Goal: Information Seeking & Learning: Compare options

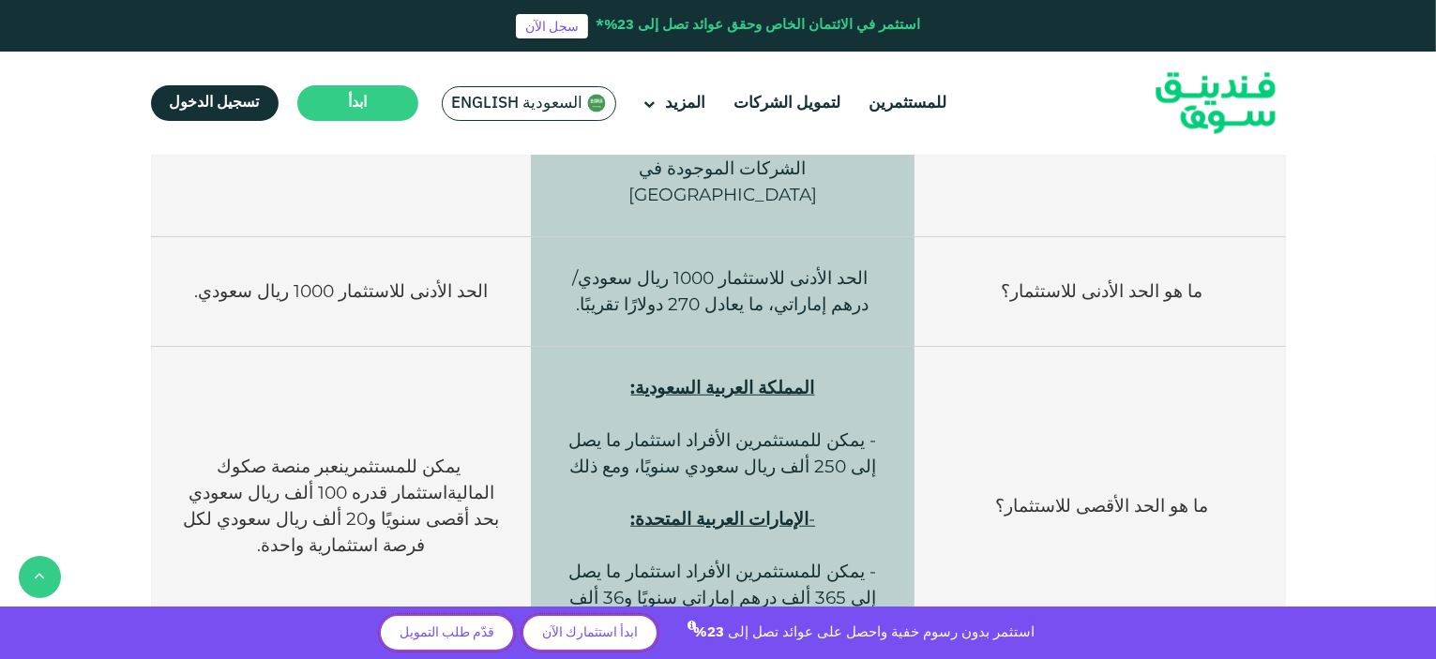
click at [518, 84] on main "السعودية English السعودية English عالمي عربي English العربية" at bounding box center [529, 104] width 184 height 44
click at [521, 107] on span "السعودية English" at bounding box center [517, 104] width 131 height 22
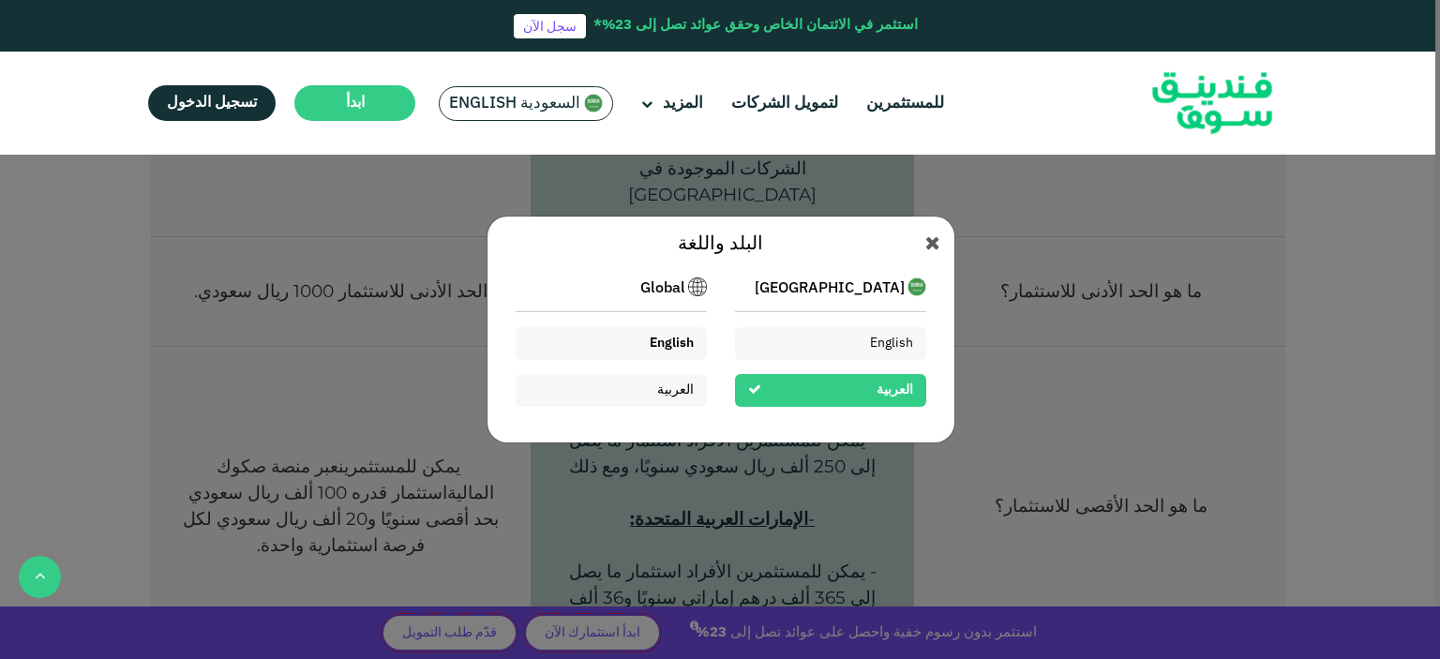
click at [660, 337] on div "English" at bounding box center [672, 344] width 44 height 20
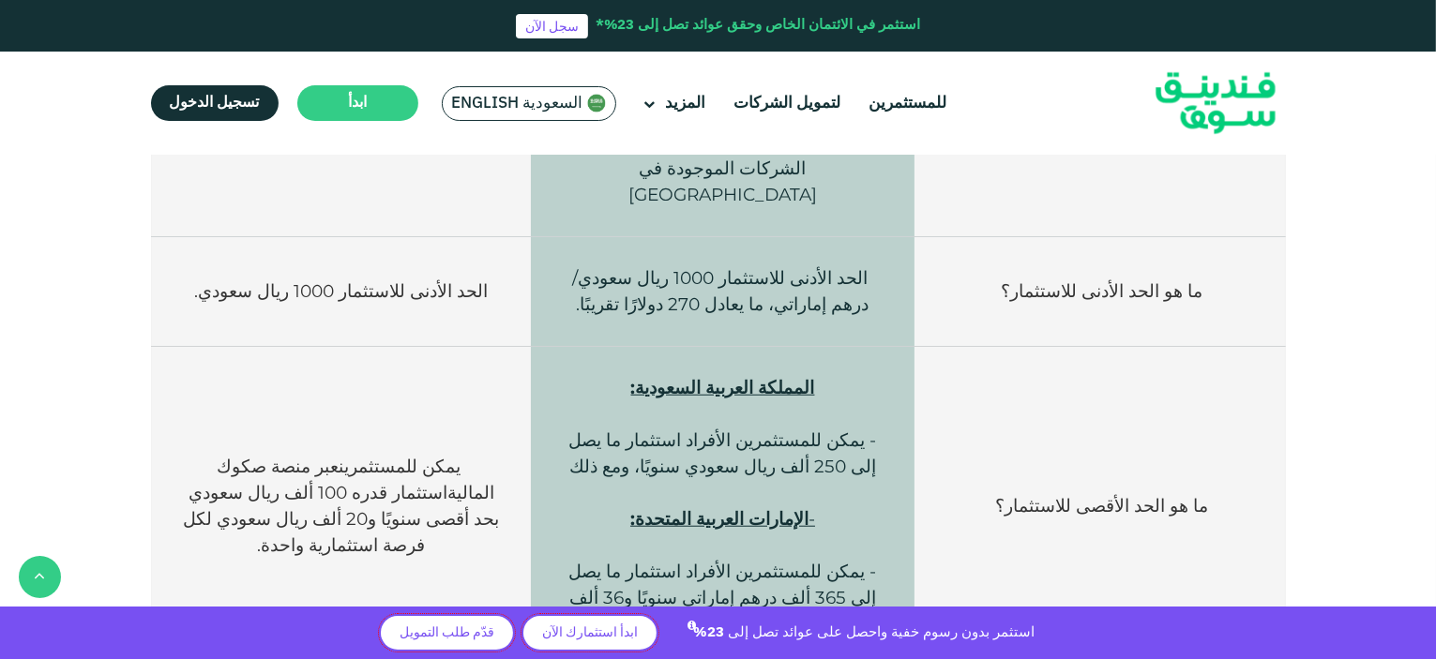
click at [505, 101] on span "السعودية English" at bounding box center [517, 104] width 131 height 22
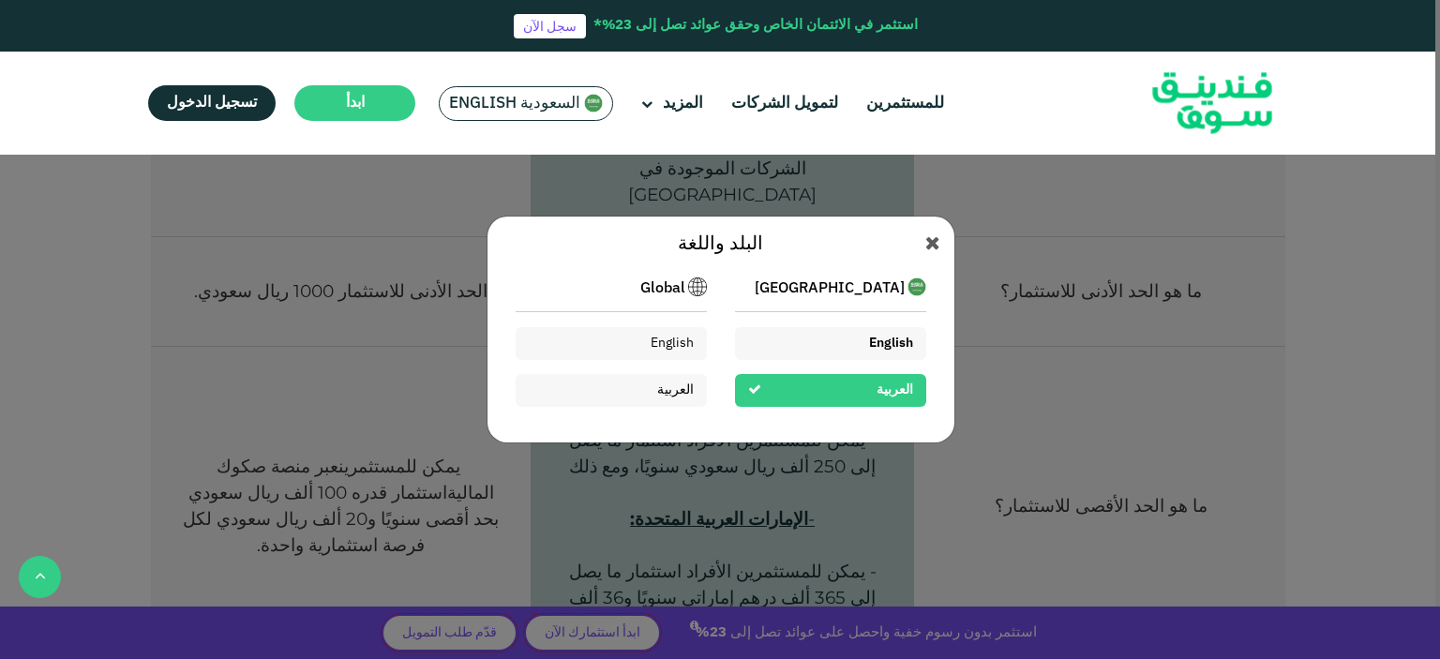
click at [904, 345] on span "English" at bounding box center [891, 343] width 44 height 13
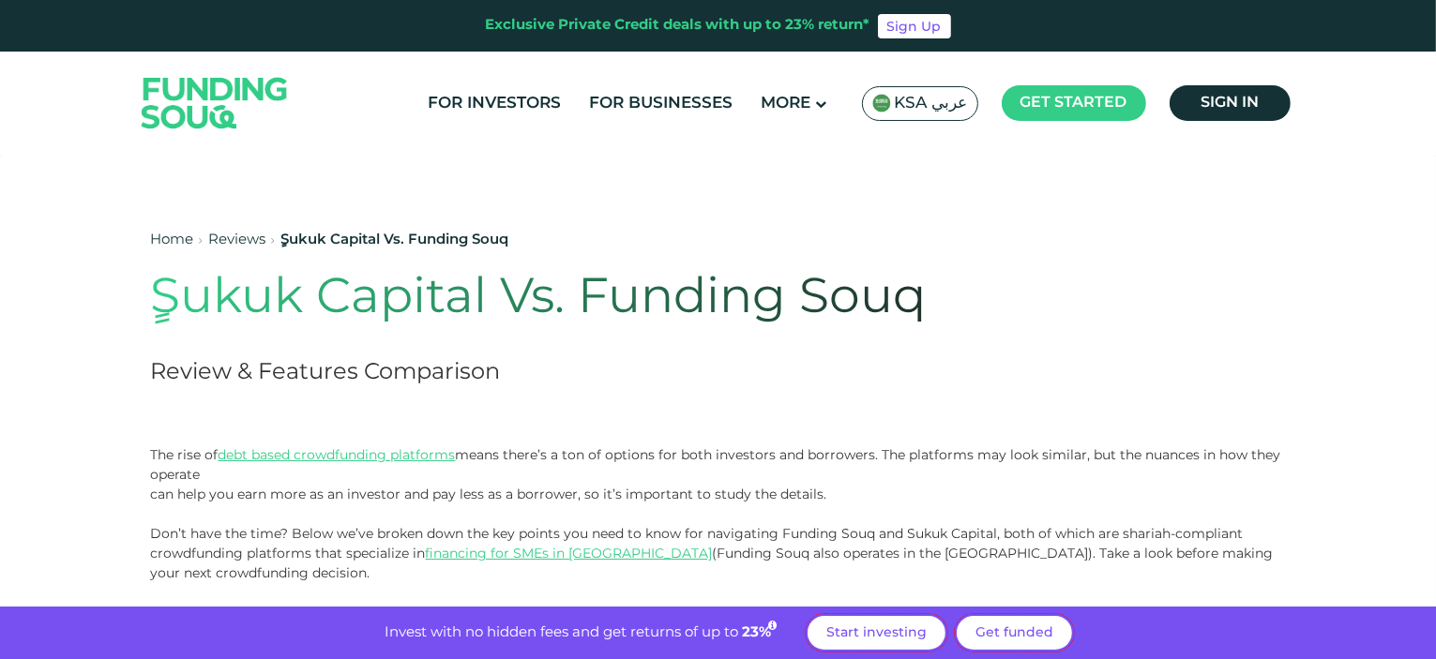
click at [1045, 198] on div "Home Reviews ٍSukuk Capital Vs. Funding Souq ٍSukuk Capital Vs. Funding Souq Re…" at bounding box center [605, 309] width 908 height 272
click at [918, 113] on span "KSA عربي" at bounding box center [931, 104] width 73 height 22
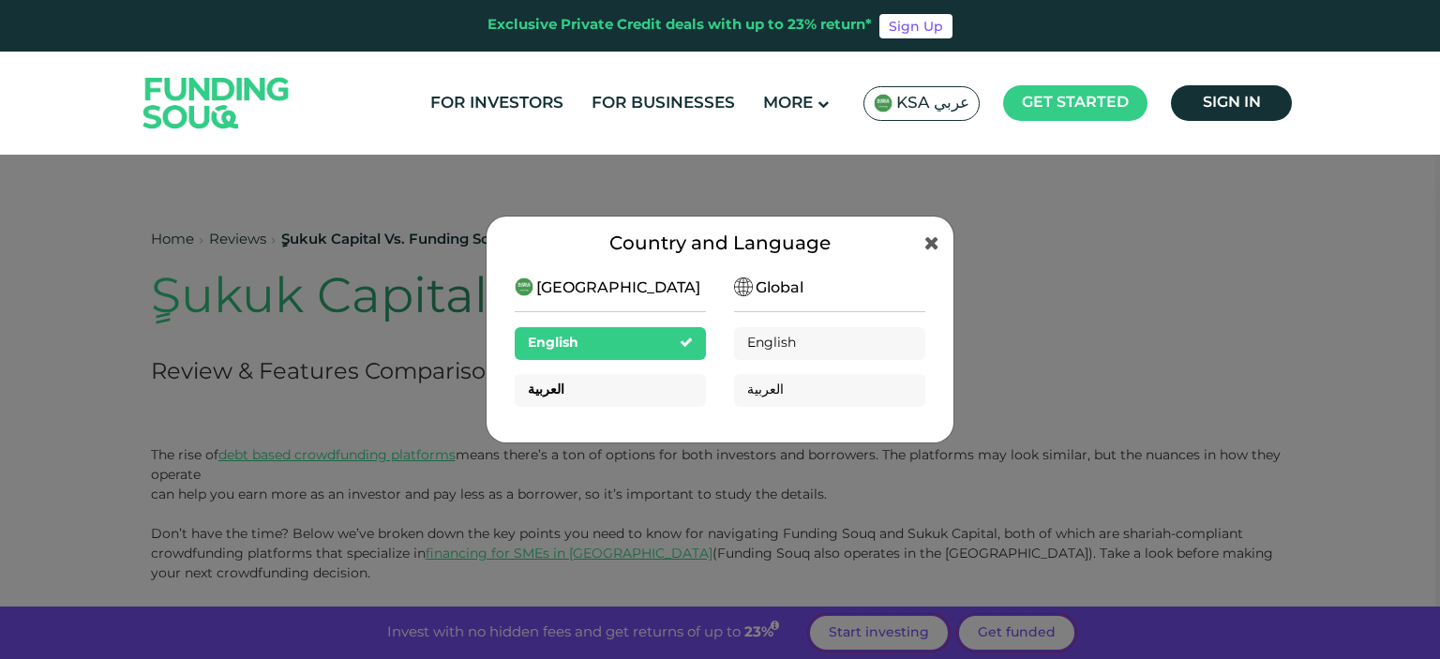
click at [671, 402] on div "العربية" at bounding box center [610, 390] width 191 height 33
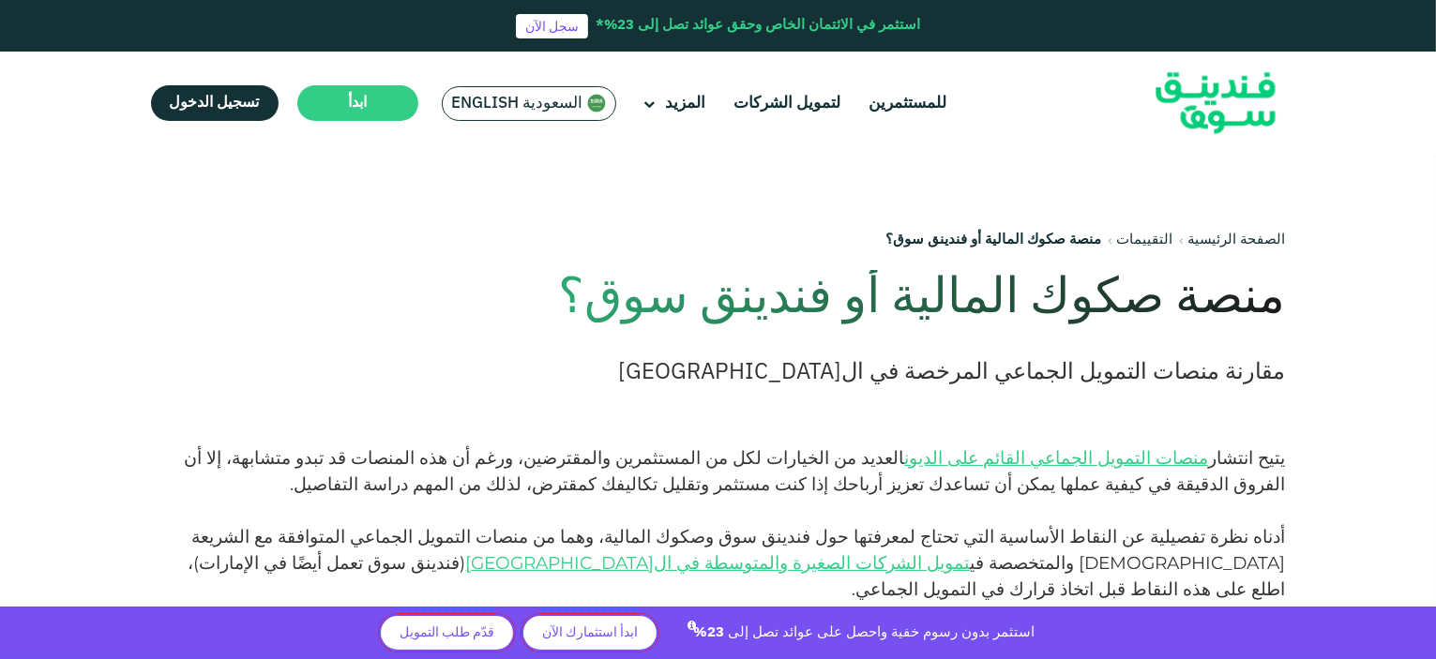
click at [1238, 302] on h1 "منصة صكوك المالية أو فندينق سوق؟" at bounding box center [832, 299] width 908 height 58
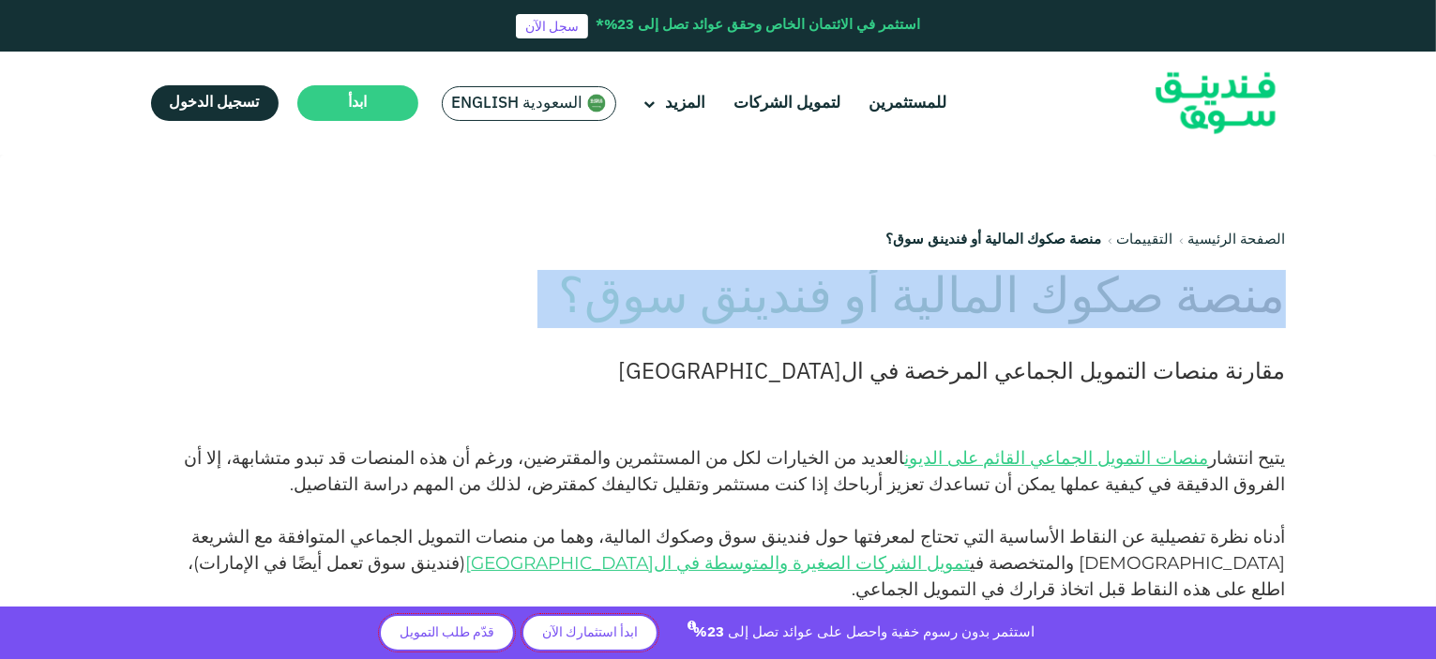
click at [1238, 302] on h1 "منصة صكوك المالية أو فندينق سوق؟" at bounding box center [832, 299] width 908 height 58
copy div "منصة صكوك المالية أو فندينق سوق؟"
click at [1327, 278] on section "الصفحة الرئيسية التقييمات منصة صكوك المالية أو فندينق سوق؟ منصة صكوك المالية أو…" at bounding box center [718, 309] width 1398 height 272
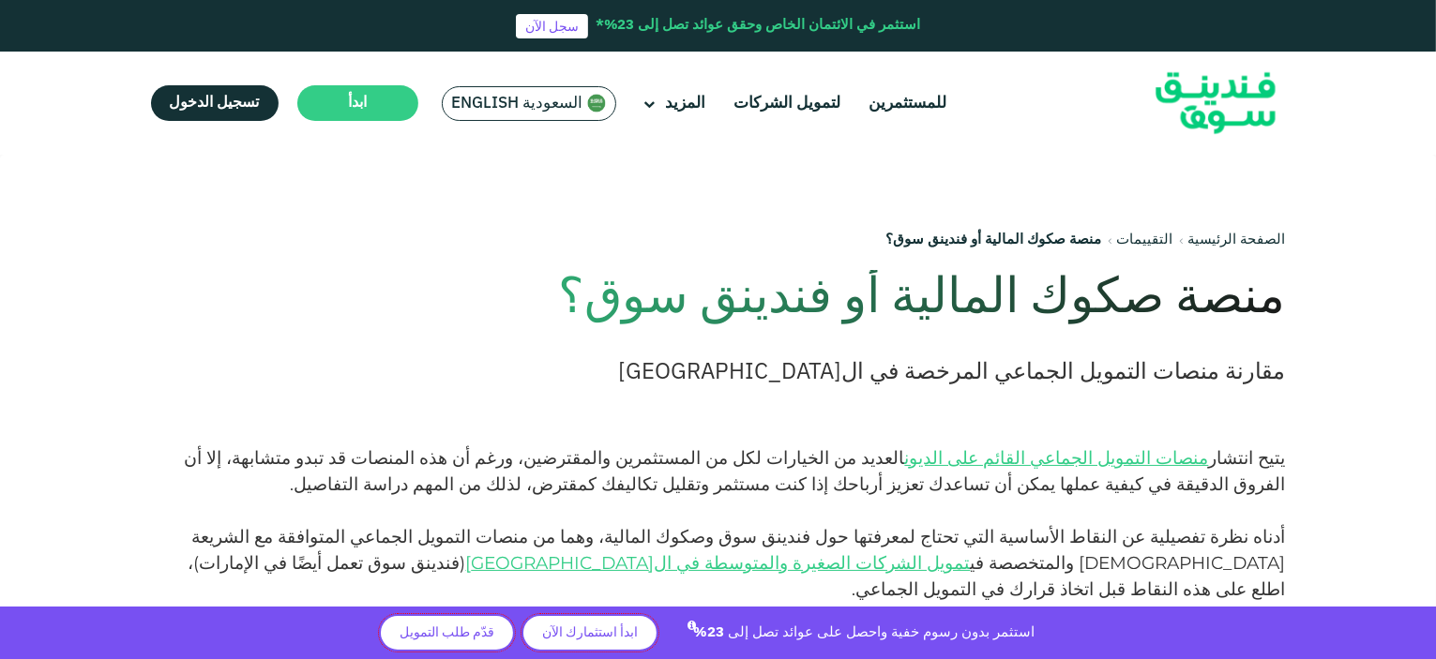
click at [1236, 310] on h1 "منصة صكوك المالية أو فندينق سوق؟" at bounding box center [832, 299] width 908 height 58
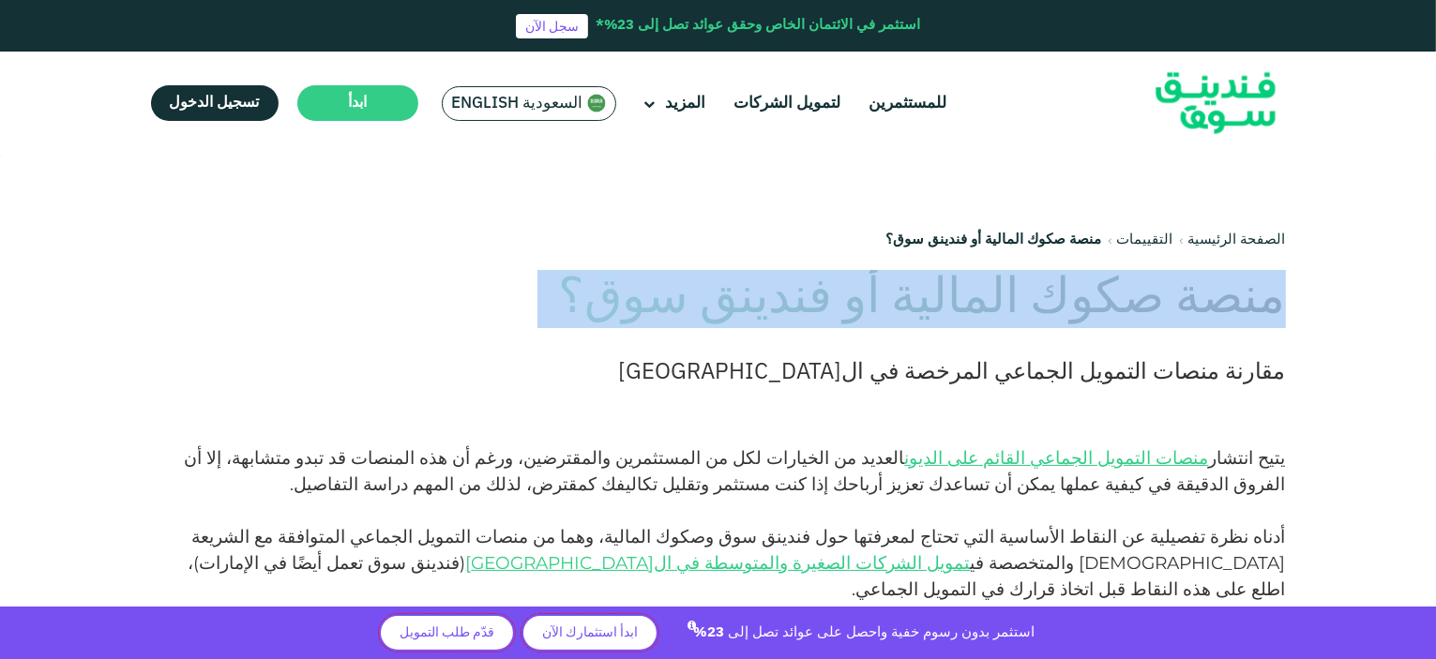
click at [1236, 310] on h1 "منصة صكوك المالية أو فندينق سوق؟" at bounding box center [832, 299] width 908 height 58
copy div "منصة صكوك المالية أو فندينق سوق؟"
click at [1155, 239] on link "التقييمات" at bounding box center [1145, 239] width 56 height 13
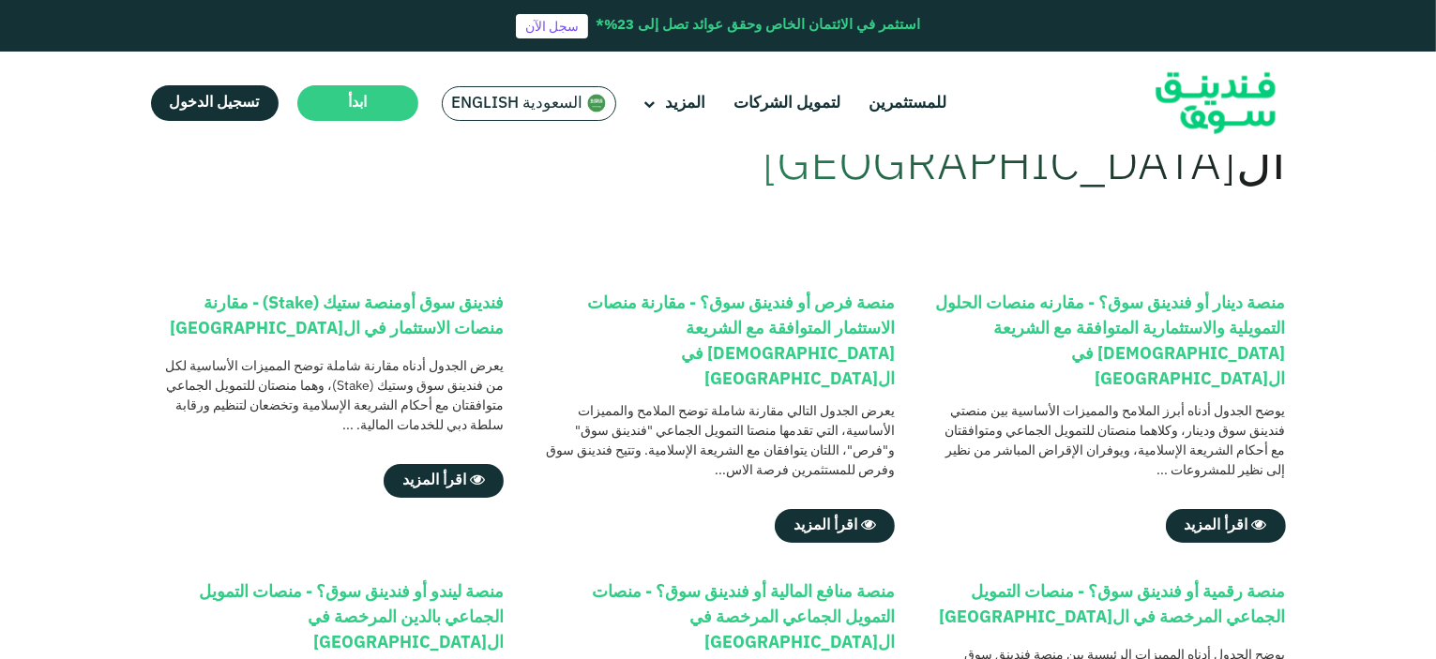
scroll to position [188, 0]
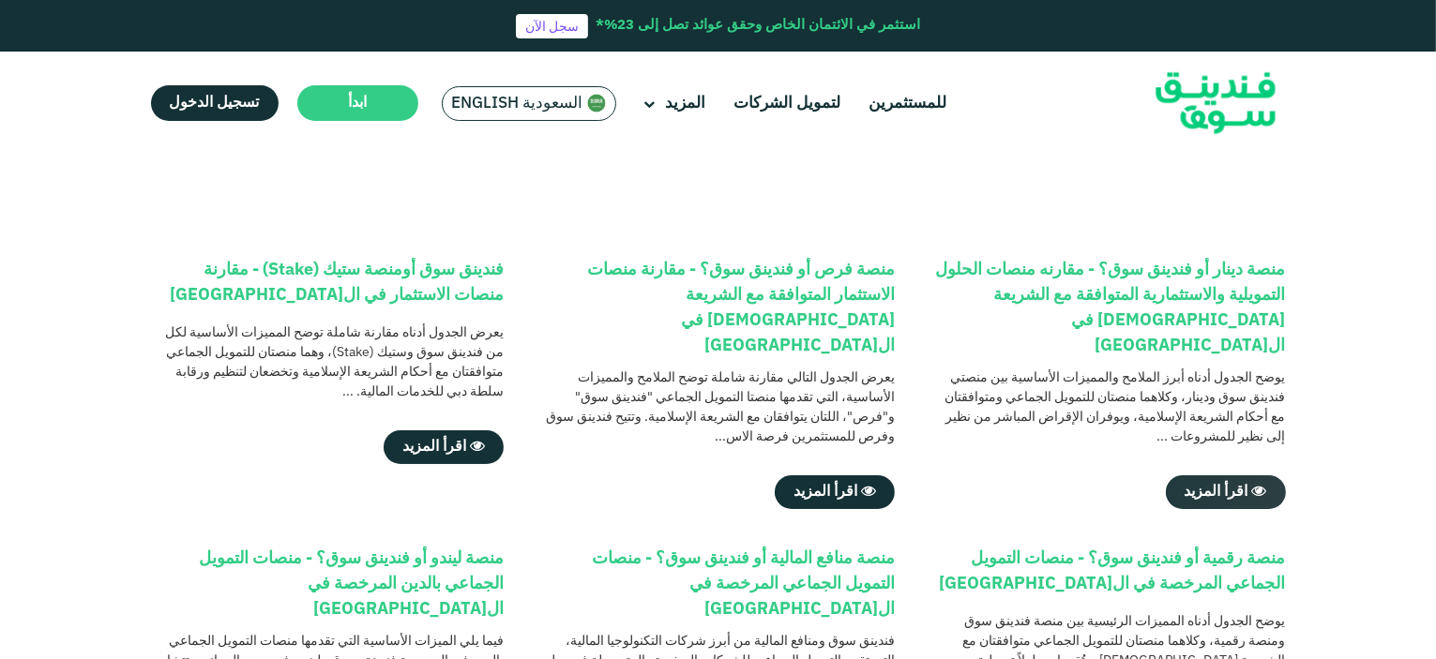
click at [1228, 485] on span "اقرأ المزيد" at bounding box center [1216, 492] width 64 height 14
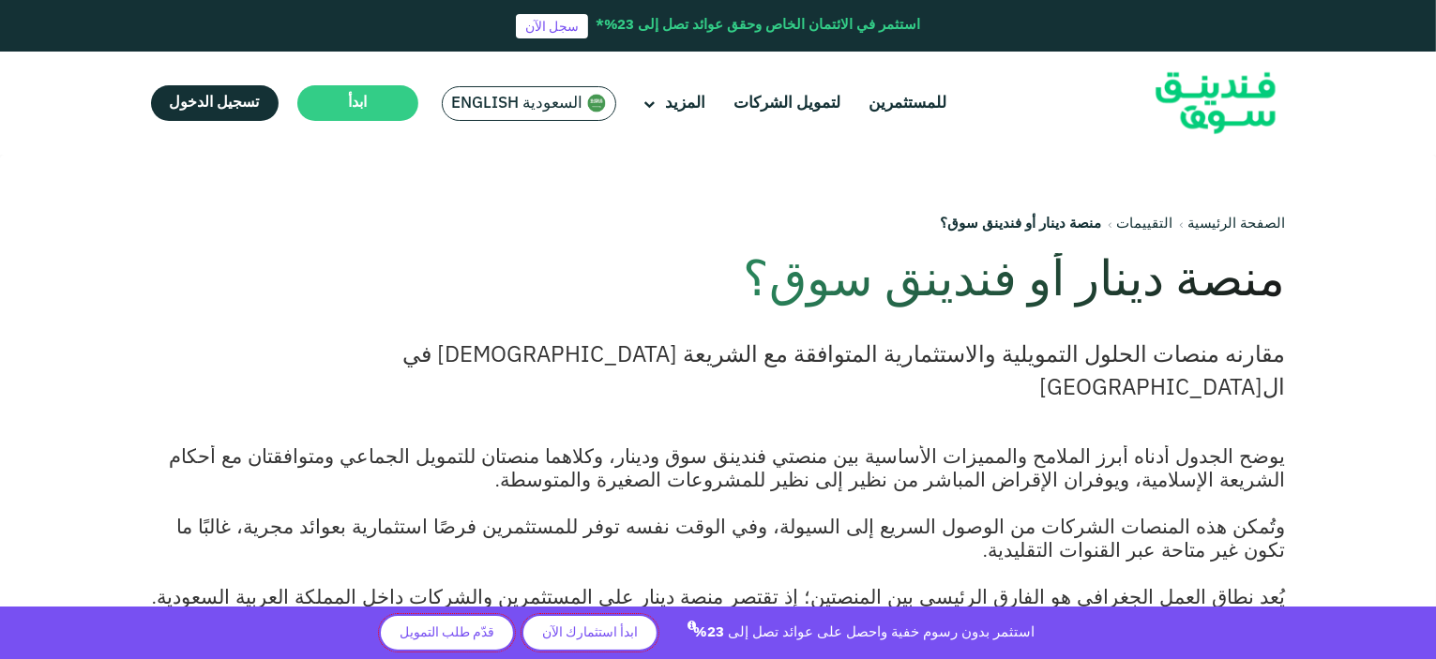
click at [548, 102] on span "السعودية English" at bounding box center [517, 104] width 131 height 22
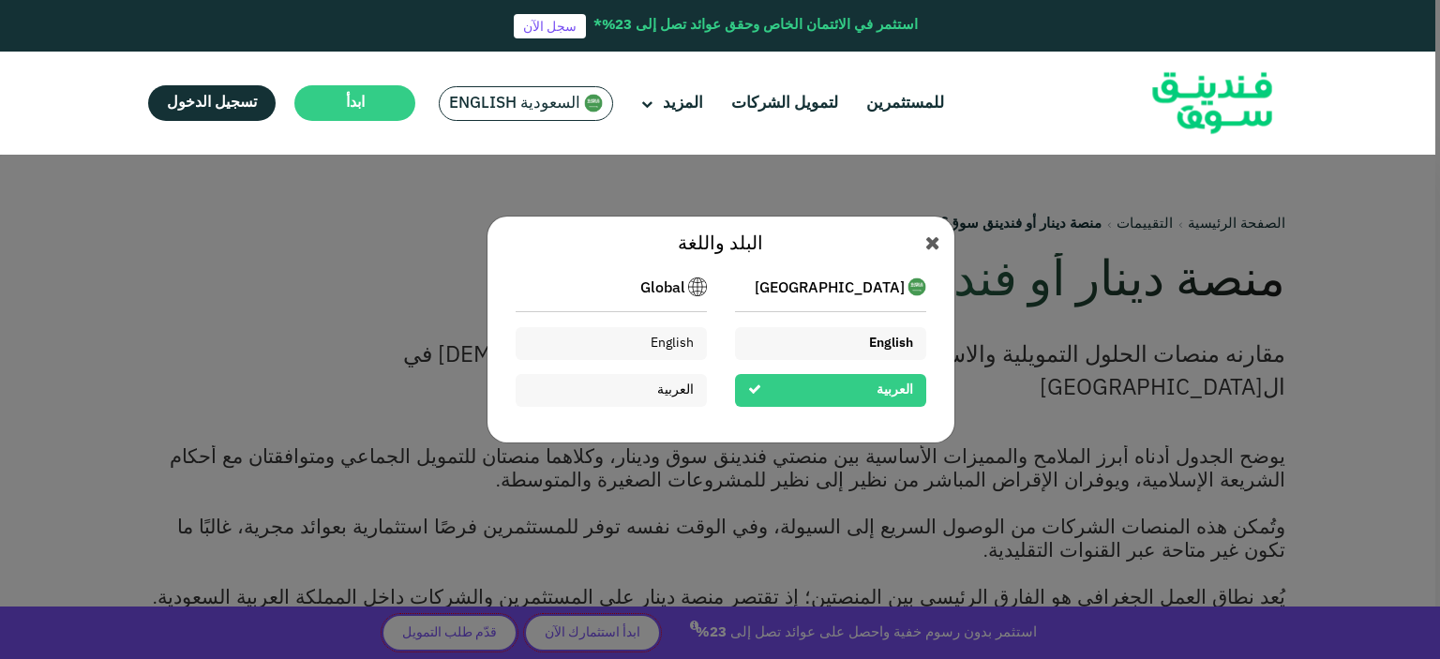
click at [875, 349] on div "English" at bounding box center [891, 344] width 44 height 20
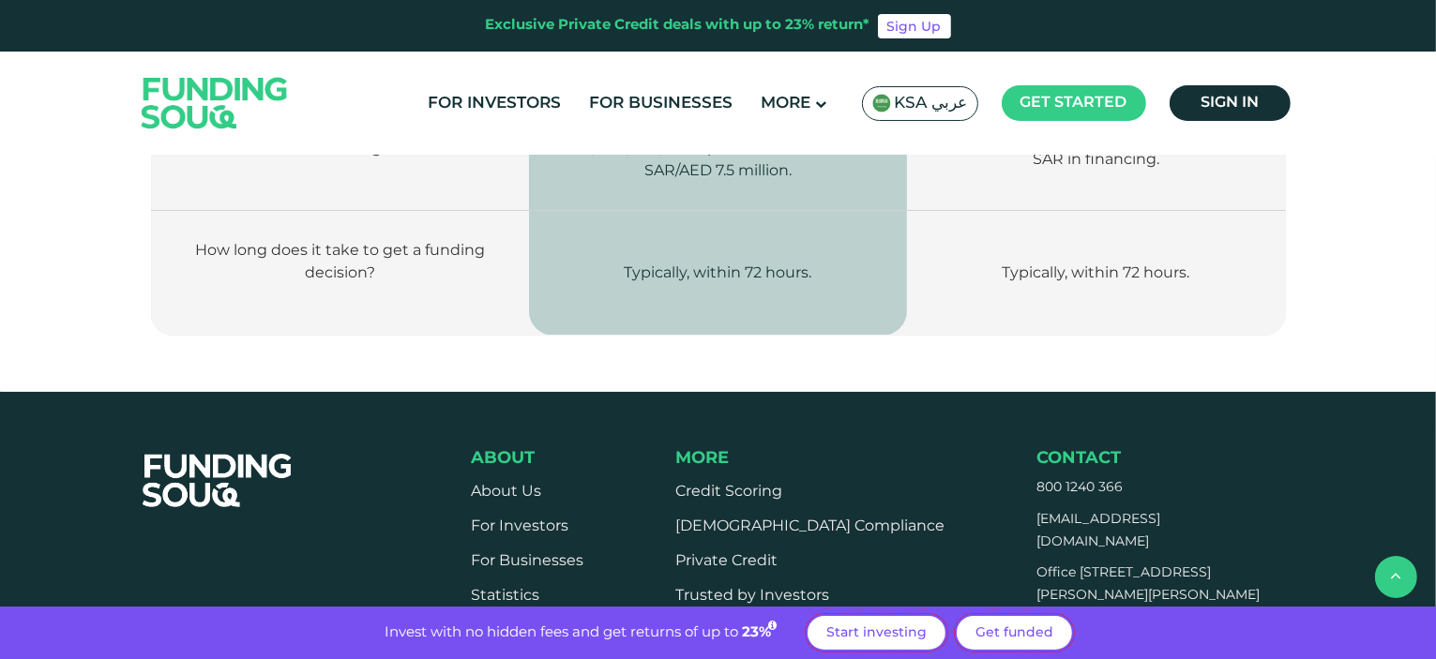
scroll to position [3188, 0]
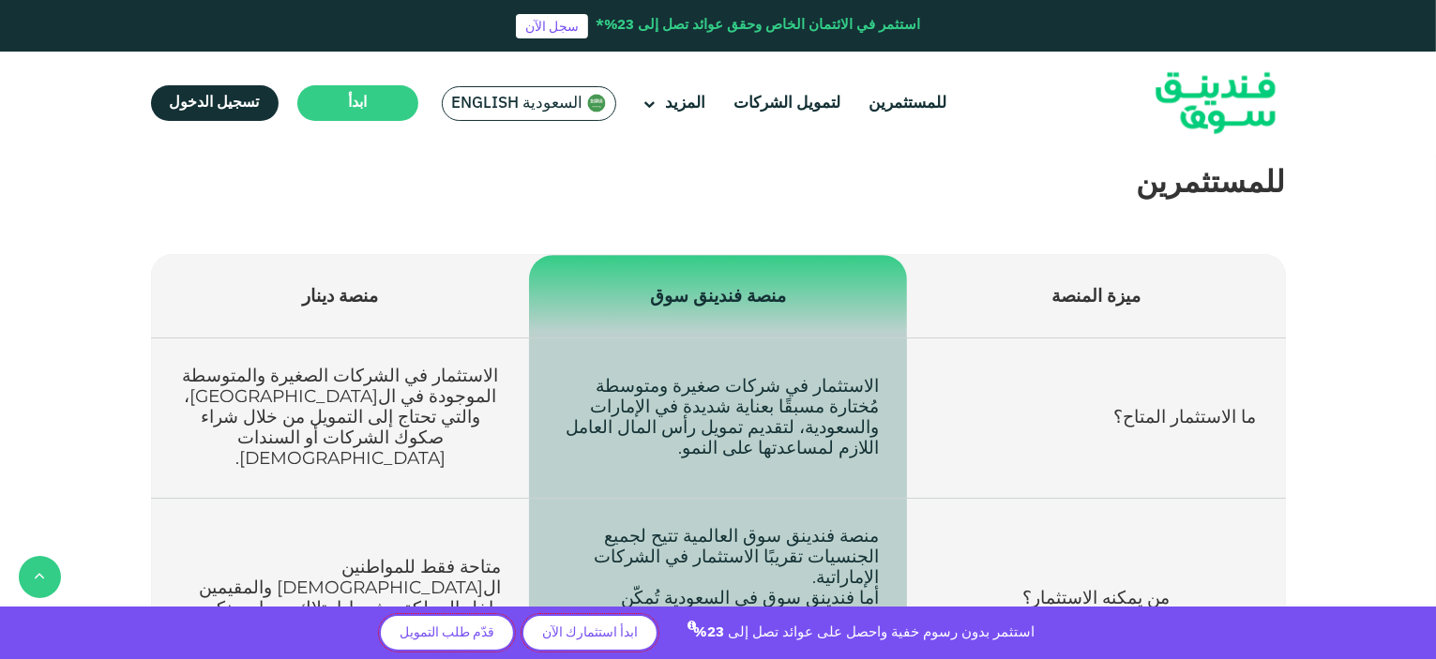
scroll to position [656, 0]
